Goal: Task Accomplishment & Management: Use online tool/utility

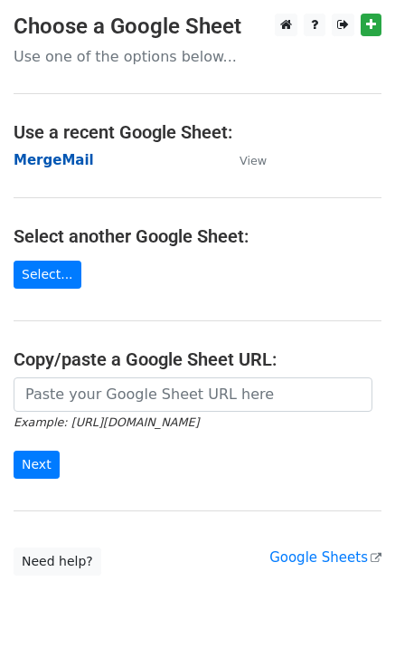
click at [62, 164] on strong "MergeMail" at bounding box center [54, 160] width 81 height 16
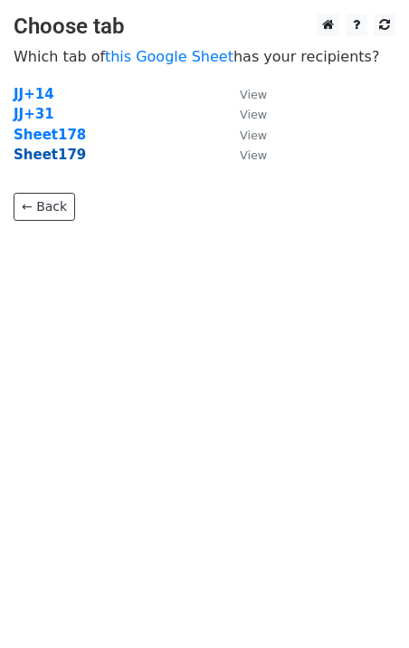
click at [61, 157] on strong "Sheet179" at bounding box center [50, 155] width 72 height 16
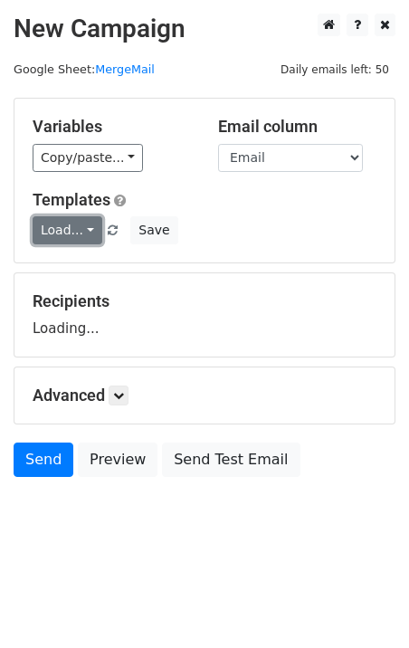
click at [78, 227] on link "Load..." at bounding box center [68, 230] width 70 height 28
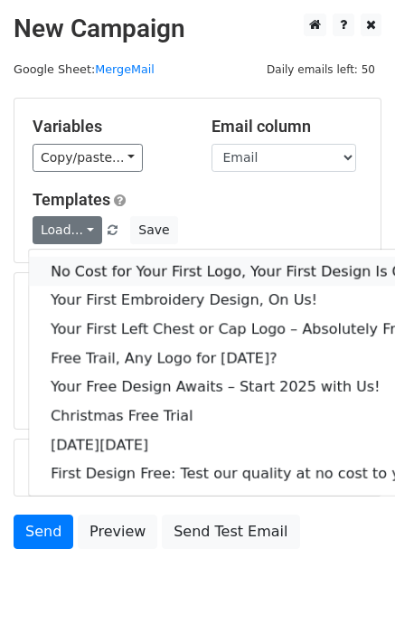
click at [114, 263] on link "No Cost for Your First Logo, Your First Design Is On Us!" at bounding box center [246, 271] width 434 height 29
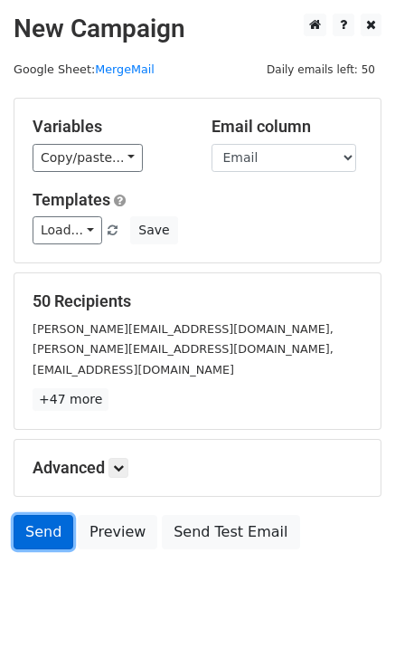
click at [30, 526] on link "Send" at bounding box center [44, 532] width 60 height 34
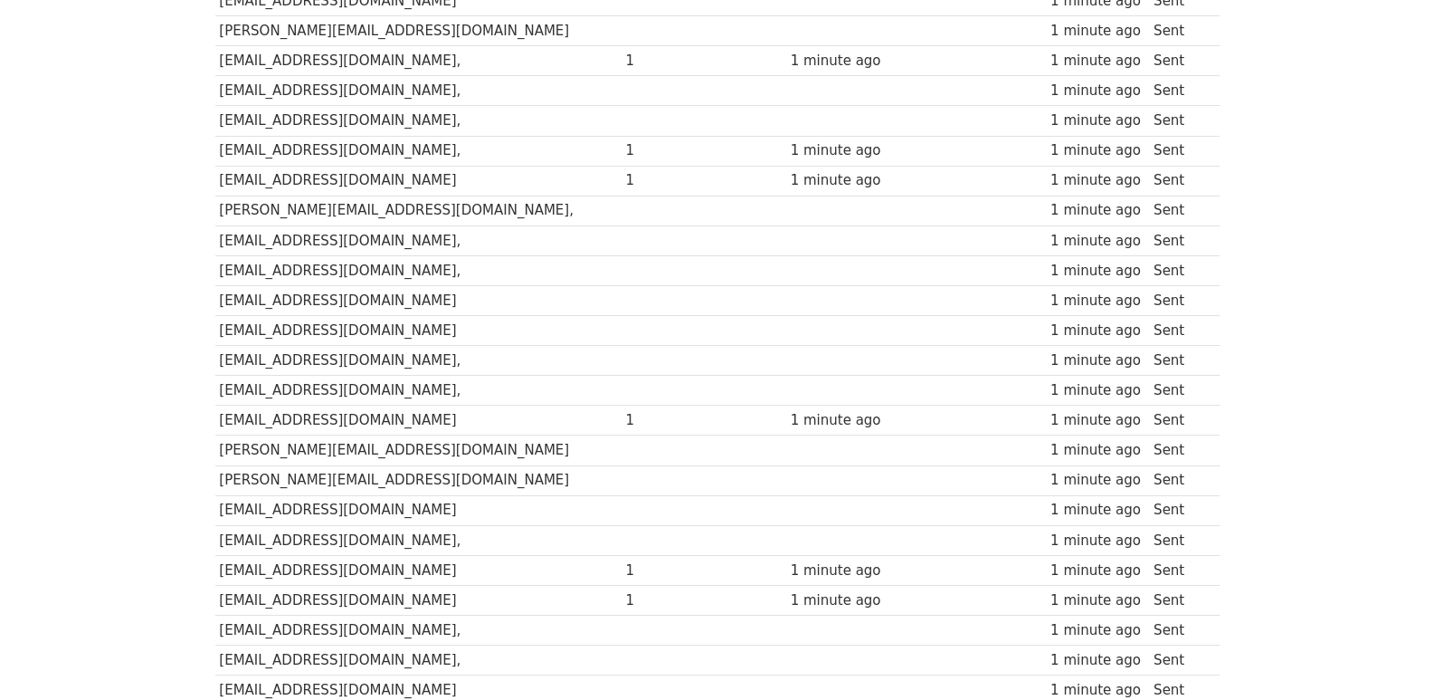
scroll to position [1206, 0]
